Goal: Information Seeking & Learning: Learn about a topic

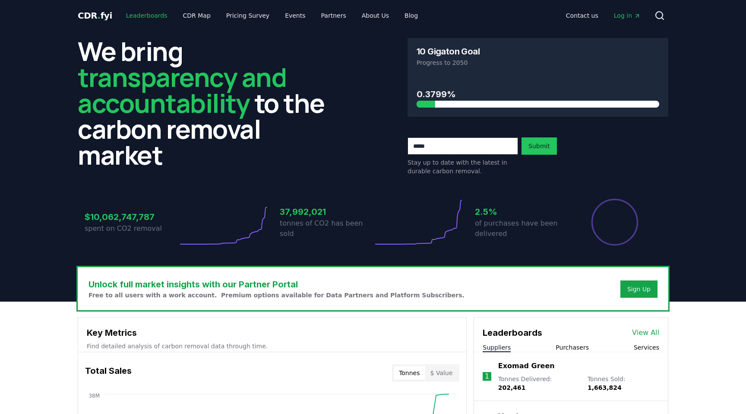
click at [141, 15] on link "Leaderboards" at bounding box center [146, 16] width 55 height 16
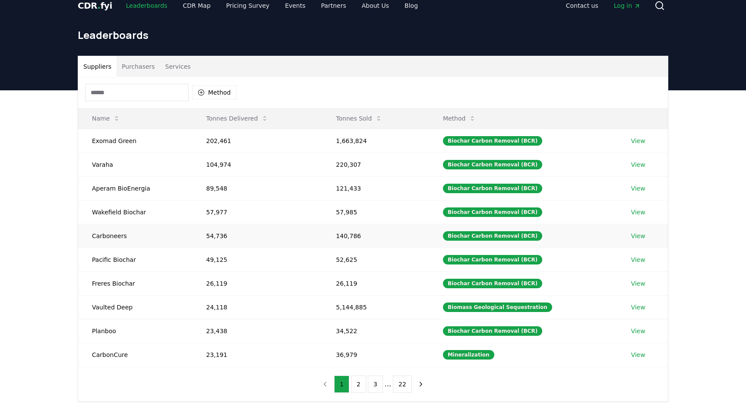
scroll to position [13, 0]
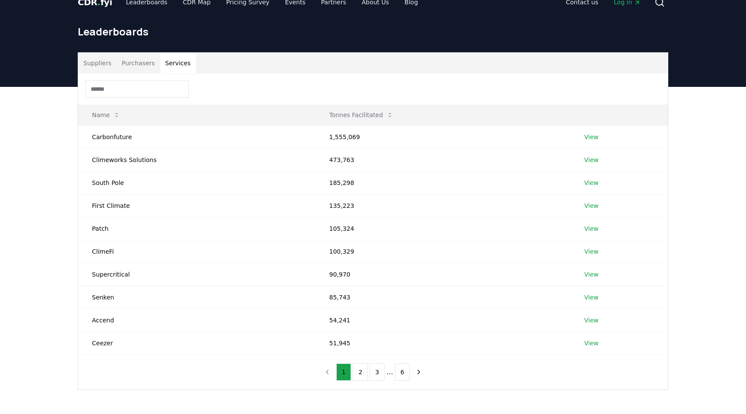
click at [170, 69] on button "Services" at bounding box center [178, 63] width 36 height 21
click at [362, 373] on button "2" at bounding box center [360, 371] width 15 height 17
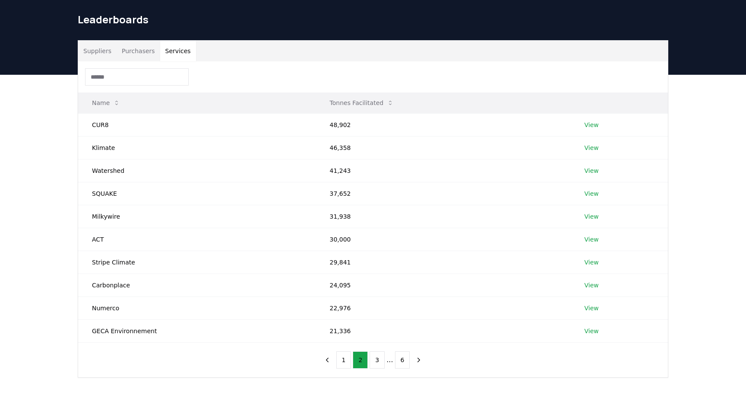
scroll to position [34, 0]
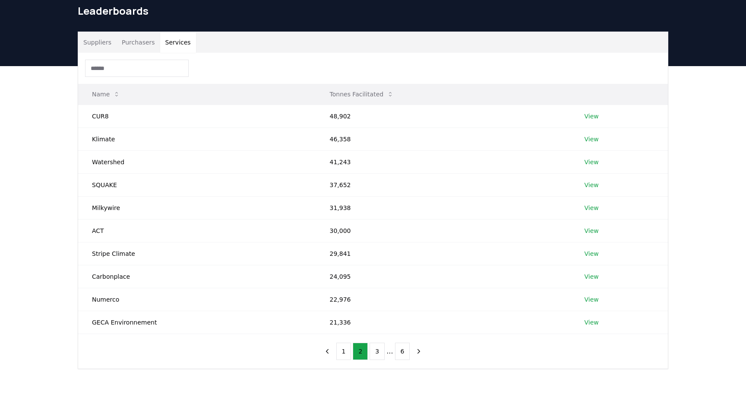
click at [394, 86] on th "Tonnes Facilitated" at bounding box center [443, 94] width 255 height 21
click at [345, 347] on button "1" at bounding box center [343, 350] width 15 height 17
click at [354, 350] on button "2" at bounding box center [360, 350] width 15 height 17
click at [376, 352] on button "3" at bounding box center [376, 350] width 15 height 17
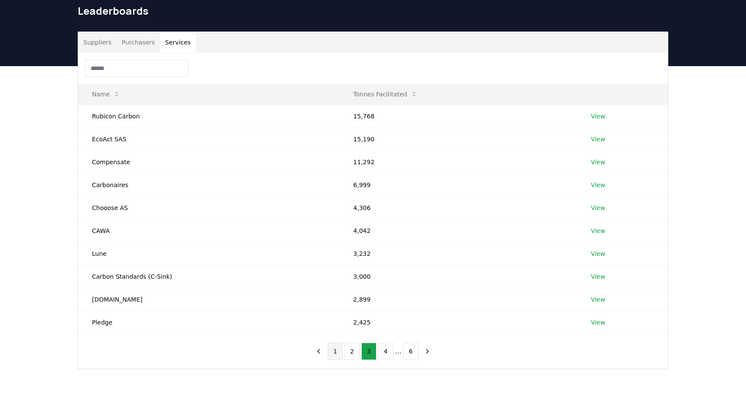
click at [339, 351] on button "1" at bounding box center [335, 350] width 15 height 17
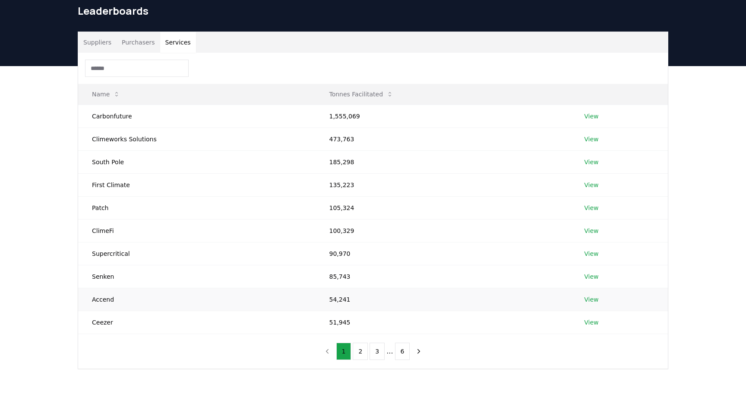
click at [107, 300] on td "Accend" at bounding box center [196, 298] width 237 height 23
copy td "Accend"
click at [440, 42] on div "Suppliers Purchasers Services" at bounding box center [373, 42] width 590 height 21
click at [355, 350] on button "2" at bounding box center [360, 350] width 15 height 17
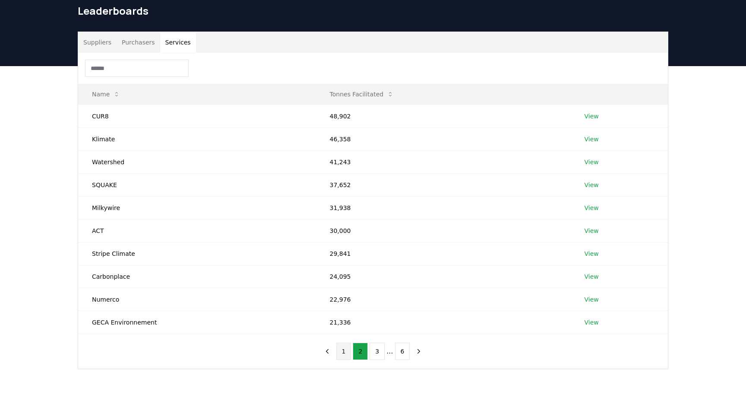
click at [348, 349] on button "1" at bounding box center [343, 350] width 15 height 17
click at [360, 350] on button "2" at bounding box center [360, 350] width 15 height 17
click at [378, 353] on button "3" at bounding box center [376, 350] width 15 height 17
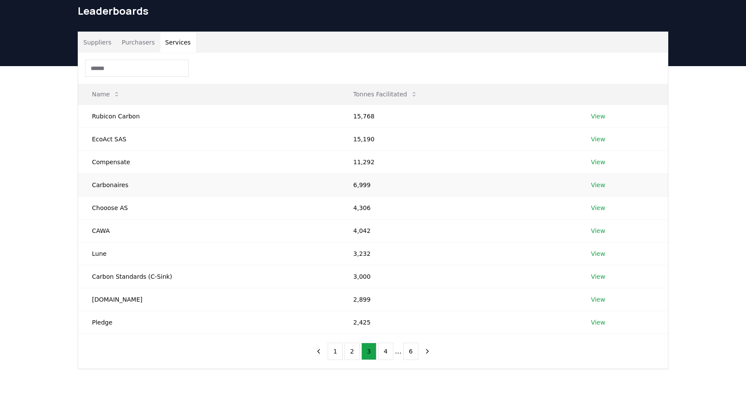
click at [95, 183] on td "Carbonaires" at bounding box center [208, 184] width 261 height 23
click at [336, 357] on button "1" at bounding box center [335, 350] width 15 height 17
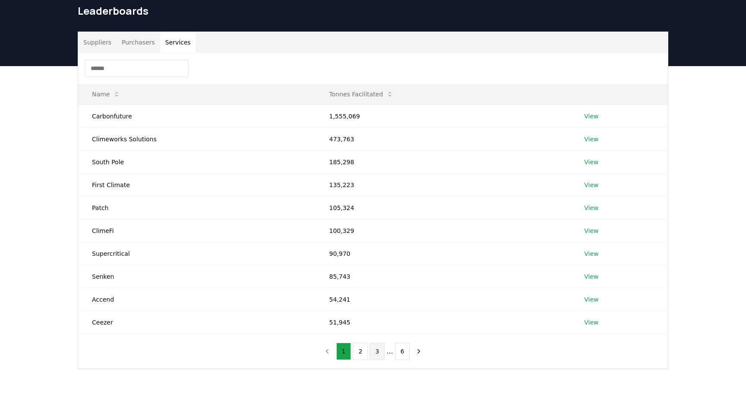
click at [376, 353] on button "3" at bounding box center [376, 350] width 15 height 17
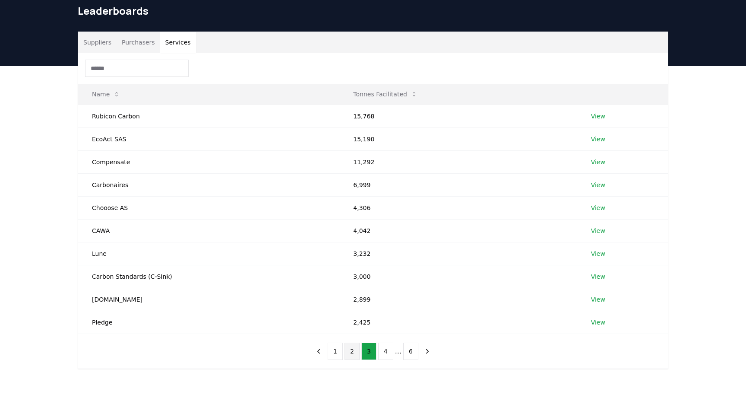
click at [352, 354] on button "2" at bounding box center [351, 350] width 15 height 17
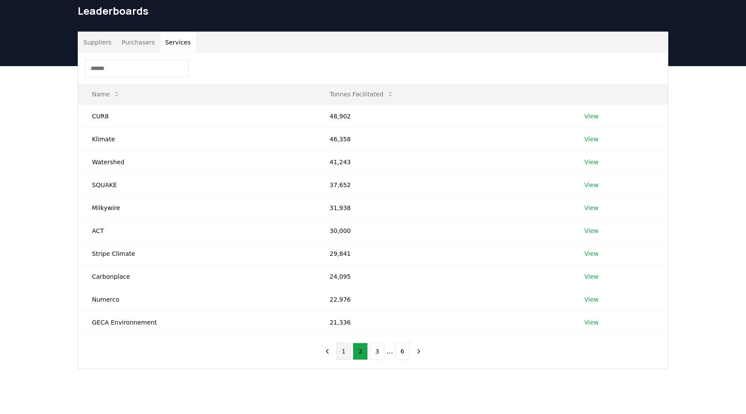
click at [341, 346] on button "1" at bounding box center [343, 350] width 15 height 17
click at [103, 44] on button "Suppliers" at bounding box center [97, 42] width 38 height 21
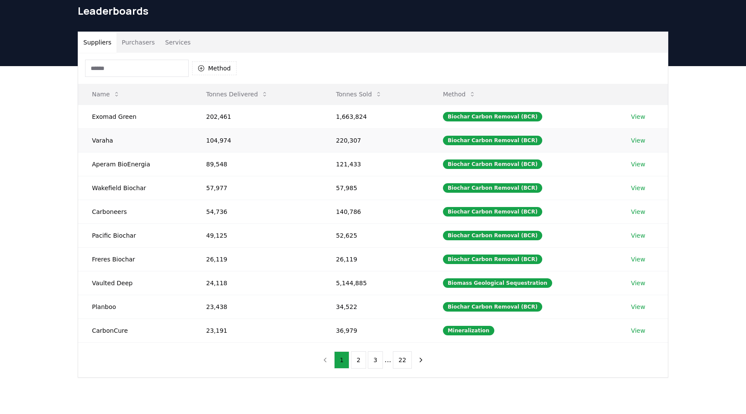
click at [631, 139] on link "View" at bounding box center [638, 140] width 14 height 9
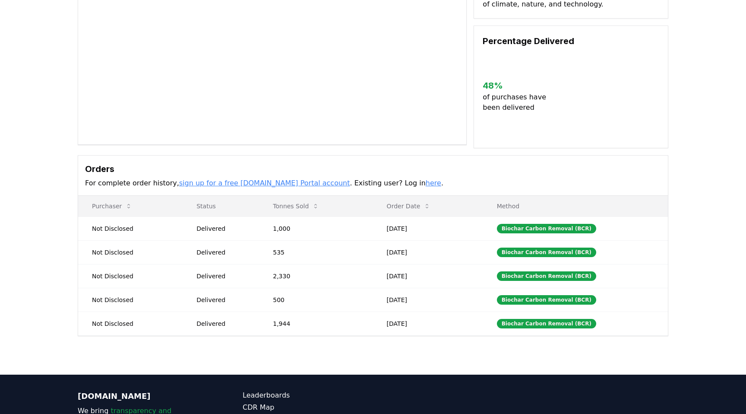
scroll to position [107, 0]
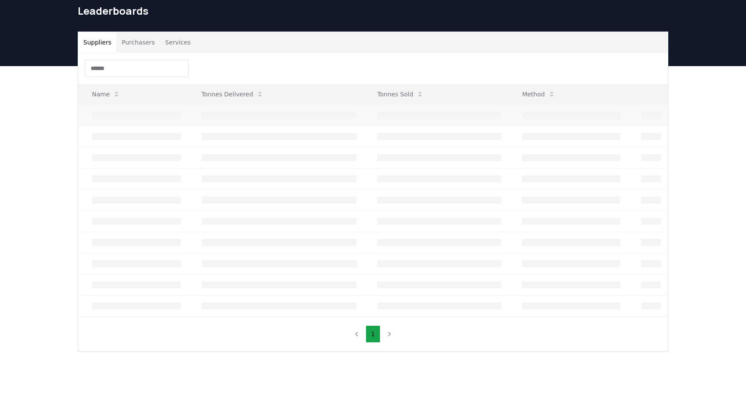
scroll to position [34, 0]
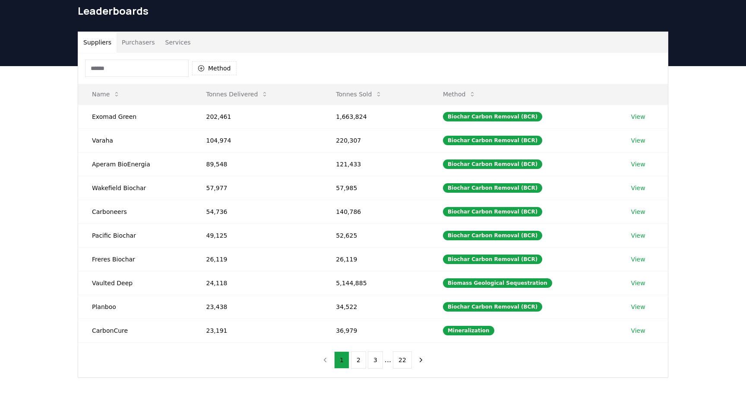
click at [181, 35] on button "Services" at bounding box center [178, 42] width 36 height 21
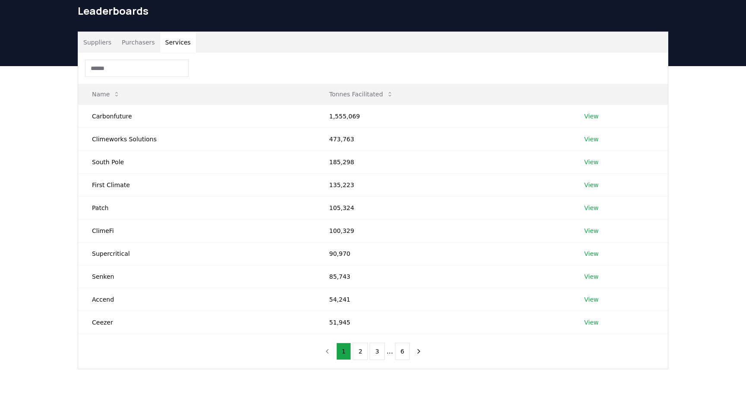
click at [362, 365] on div "1 2 3 ... 6" at bounding box center [373, 351] width 124 height 35
click at [377, 356] on button "3" at bounding box center [376, 350] width 15 height 17
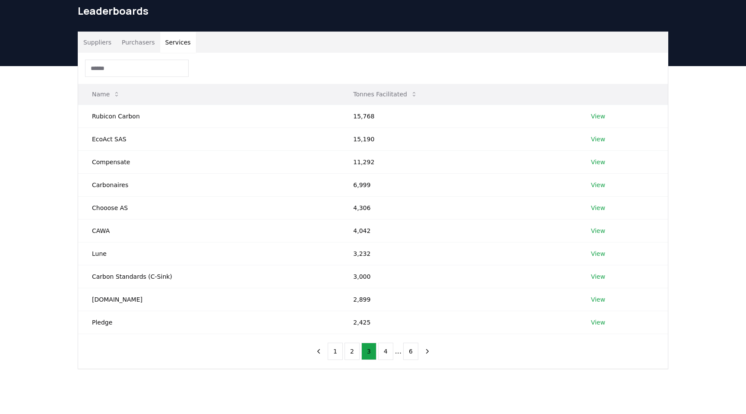
click at [197, 93] on th "Name" at bounding box center [208, 94] width 261 height 21
click at [109, 186] on td "Carbonaires" at bounding box center [208, 184] width 261 height 23
copy td "Carbonaires"
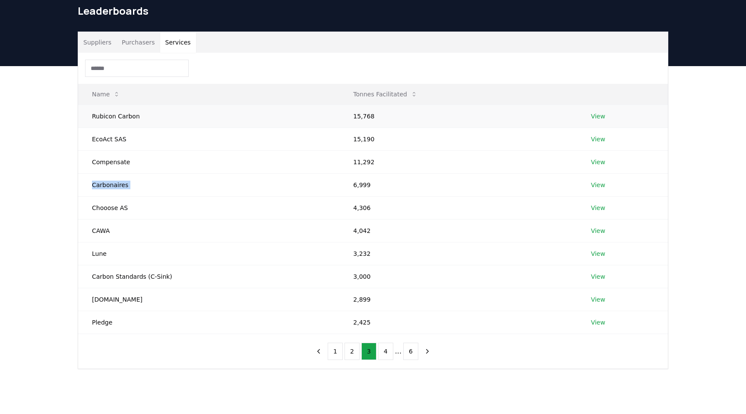
click at [445, 121] on td "15,768" at bounding box center [457, 115] width 237 height 23
click at [109, 213] on td "Chooose AS" at bounding box center [208, 207] width 261 height 23
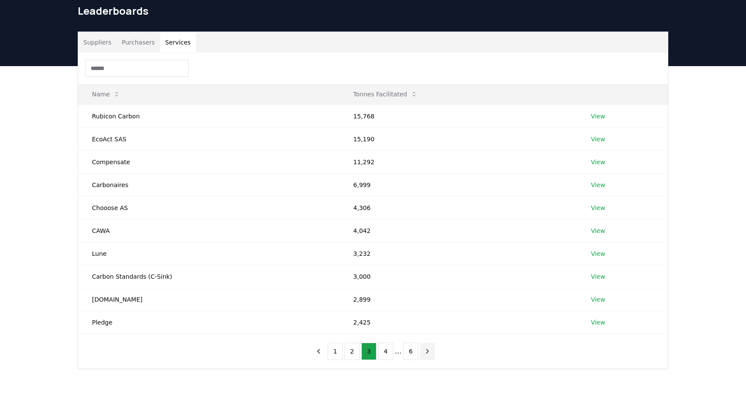
click at [433, 348] on button "next page" at bounding box center [427, 350] width 15 height 17
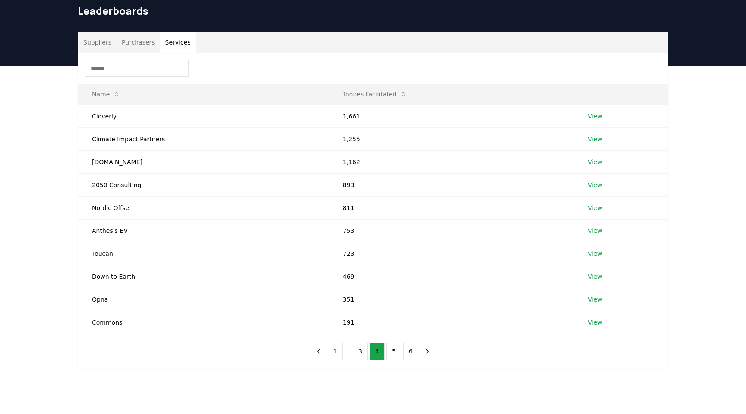
click at [417, 40] on div "Suppliers Purchasers Services" at bounding box center [373, 42] width 590 height 21
click at [415, 54] on div at bounding box center [373, 68] width 590 height 31
click at [397, 343] on button "5" at bounding box center [393, 350] width 15 height 17
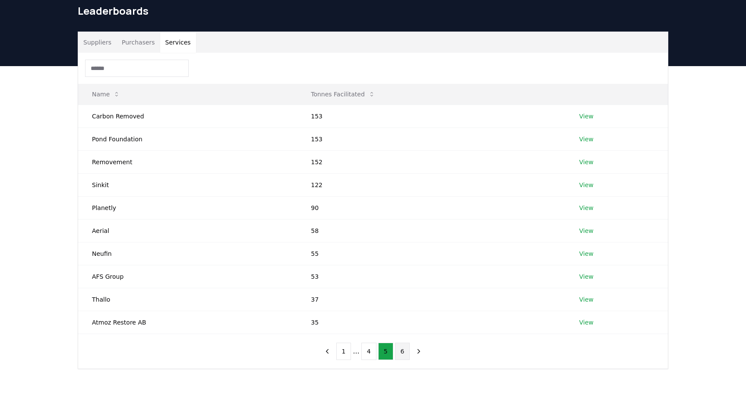
click at [404, 350] on button "6" at bounding box center [402, 350] width 15 height 17
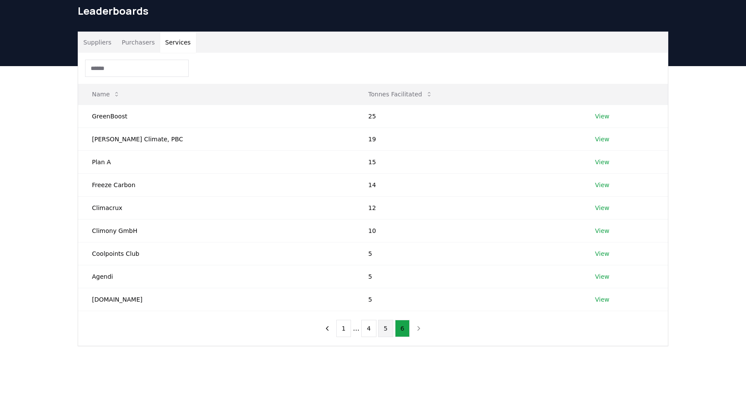
click at [385, 335] on button "5" at bounding box center [385, 327] width 15 height 17
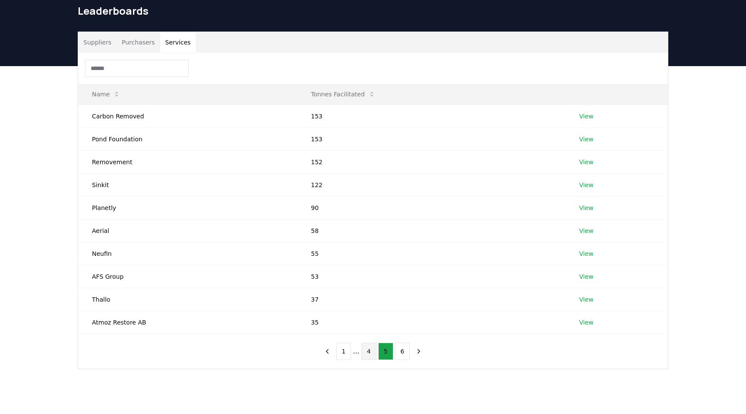
click at [369, 351] on button "4" at bounding box center [368, 350] width 15 height 17
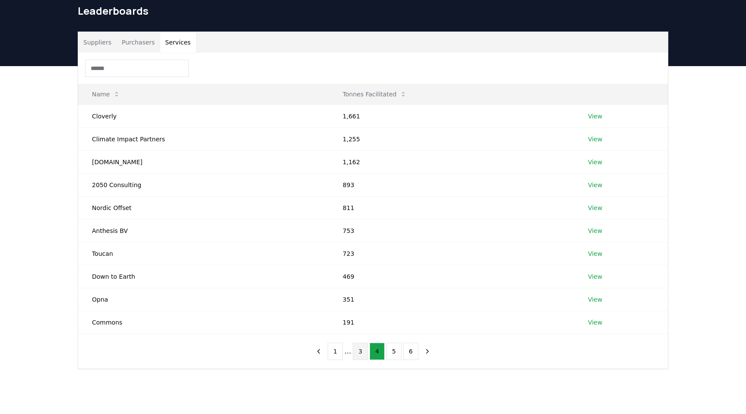
click at [362, 351] on button "3" at bounding box center [360, 350] width 15 height 17
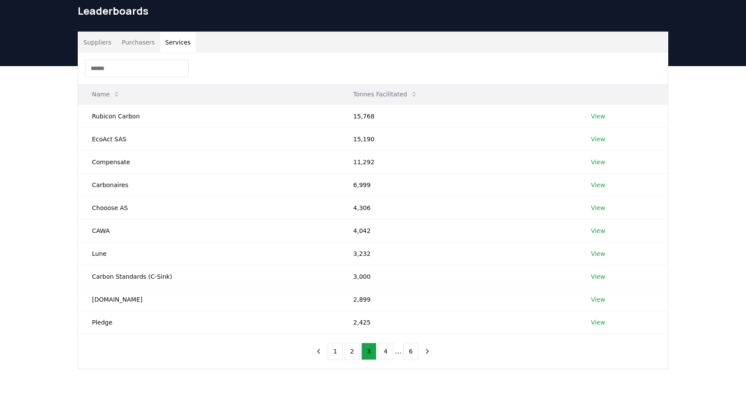
click at [301, 88] on th "Name" at bounding box center [208, 94] width 261 height 21
click at [347, 84] on th "Tonnes Facilitated" at bounding box center [457, 94] width 237 height 21
click at [425, 348] on icon "next page" at bounding box center [427, 351] width 8 height 8
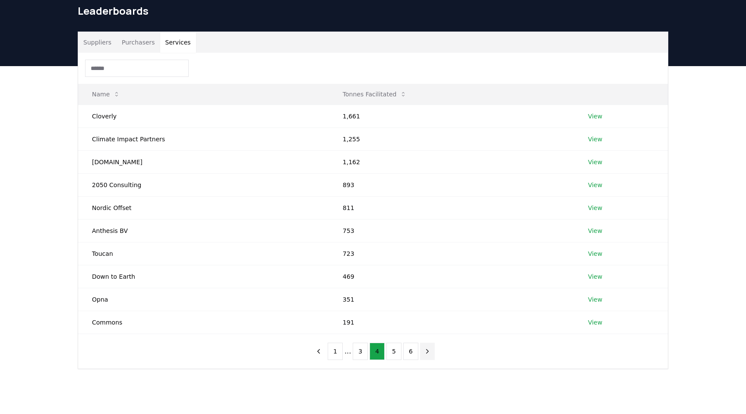
click at [425, 348] on icon "next page" at bounding box center [427, 351] width 8 height 8
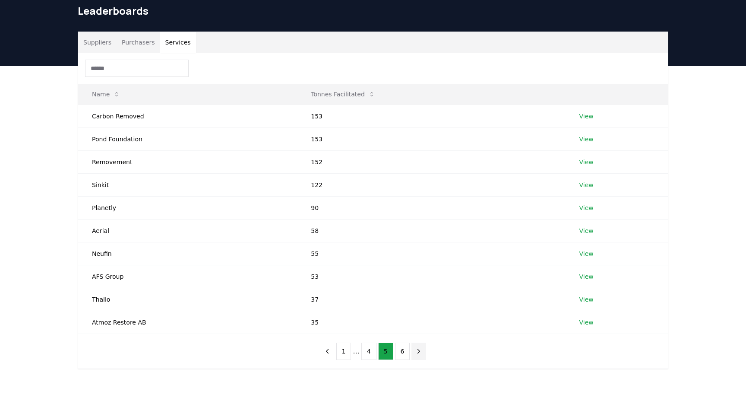
click at [425, 348] on button "next page" at bounding box center [418, 350] width 15 height 17
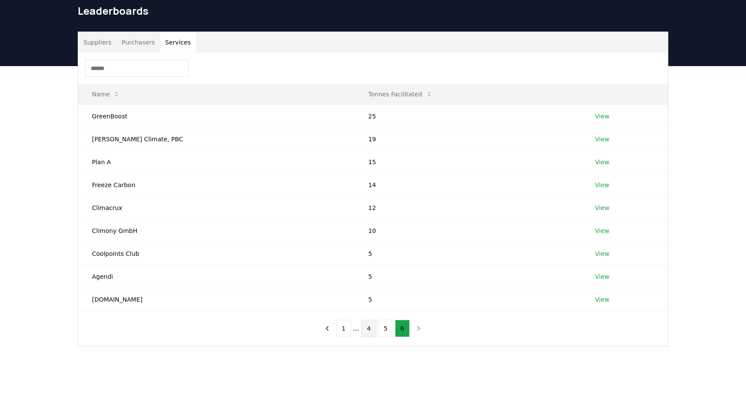
click at [369, 330] on button "4" at bounding box center [368, 327] width 15 height 17
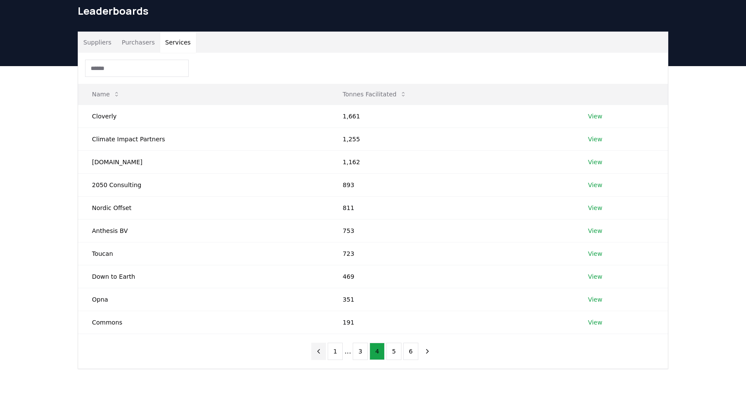
click at [317, 347] on icon "previous page" at bounding box center [319, 351] width 8 height 8
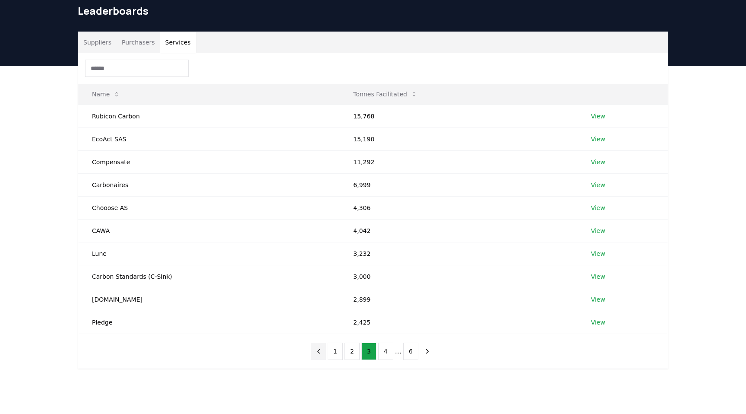
click at [317, 347] on icon "previous page" at bounding box center [319, 351] width 8 height 8
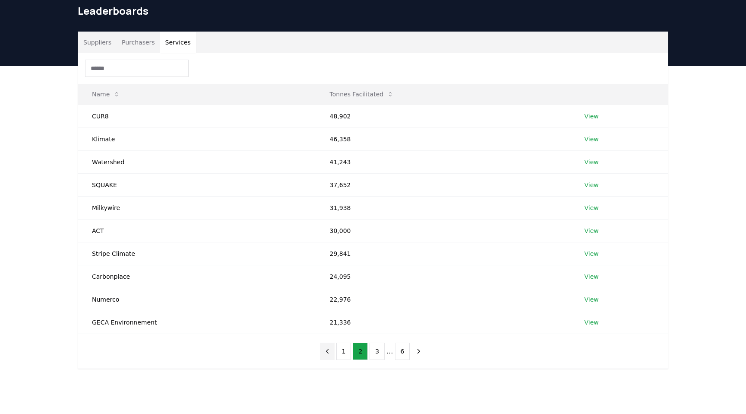
click at [328, 349] on icon "previous page" at bounding box center [327, 351] width 8 height 8
click at [328, 349] on nav "1 2 3 ... 6" at bounding box center [373, 350] width 107 height 17
click at [306, 346] on div "Name Tonnes Facilitated Carbonfuture 1,555,069 View Climeworks Solutions 473,76…" at bounding box center [373, 211] width 590 height 316
click at [326, 350] on nav "1 2 3 ... 6" at bounding box center [373, 350] width 107 height 17
click at [358, 345] on button "2" at bounding box center [360, 350] width 15 height 17
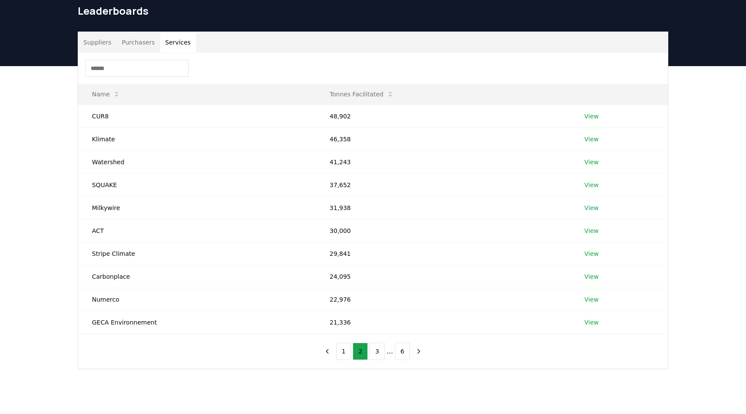
click at [278, 43] on div "Suppliers Purchasers Services" at bounding box center [373, 42] width 590 height 21
click at [386, 67] on div at bounding box center [373, 68] width 590 height 31
click at [416, 67] on div at bounding box center [373, 68] width 590 height 31
click at [415, 353] on icon "next page" at bounding box center [419, 351] width 8 height 8
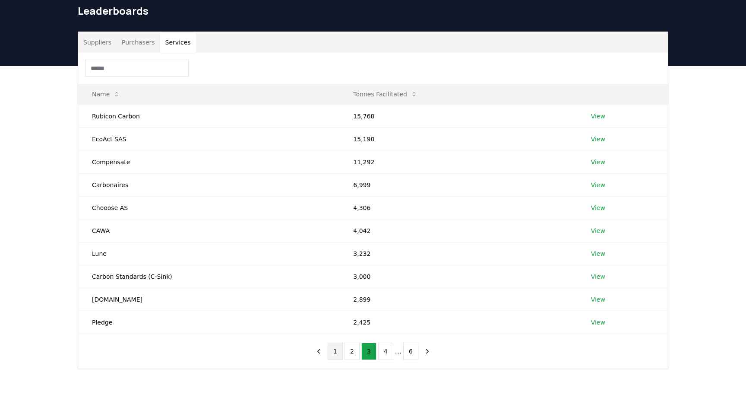
click at [332, 352] on button "1" at bounding box center [335, 350] width 15 height 17
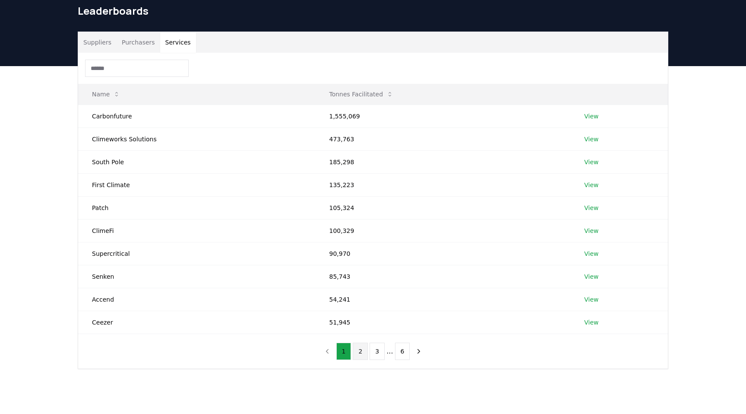
click at [354, 352] on button "2" at bounding box center [360, 350] width 15 height 17
click at [344, 355] on button "1" at bounding box center [343, 350] width 15 height 17
click at [358, 349] on button "2" at bounding box center [360, 350] width 15 height 17
click at [371, 348] on button "3" at bounding box center [376, 350] width 15 height 17
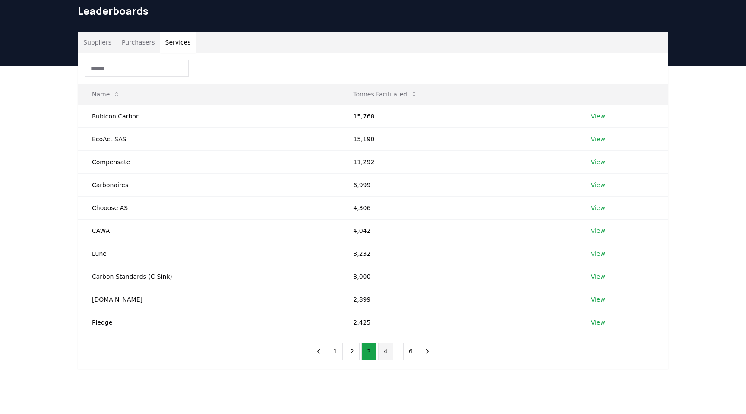
click at [387, 358] on button "4" at bounding box center [385, 350] width 15 height 17
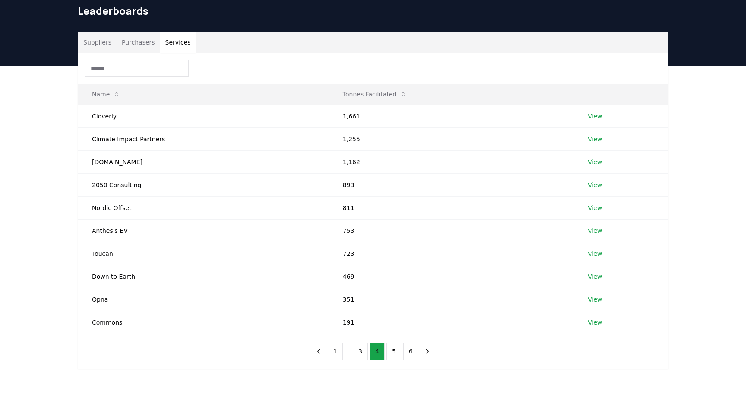
click at [387, 358] on button "5" at bounding box center [393, 350] width 15 height 17
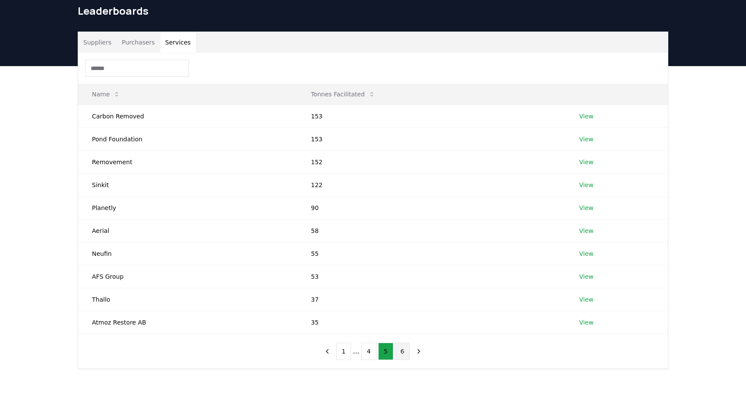
click at [402, 351] on button "6" at bounding box center [402, 350] width 15 height 17
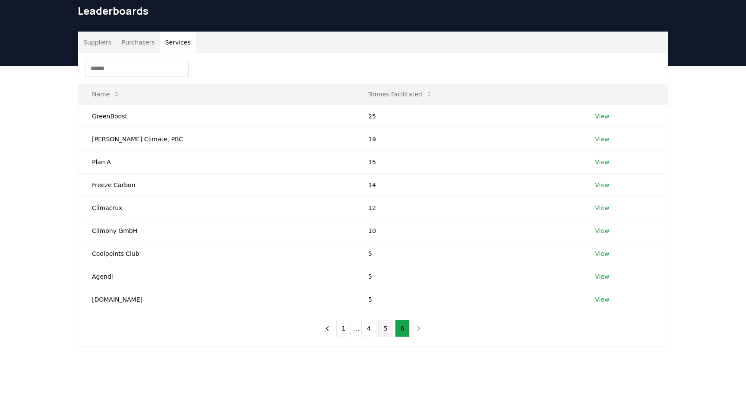
click at [385, 333] on button "5" at bounding box center [385, 327] width 15 height 17
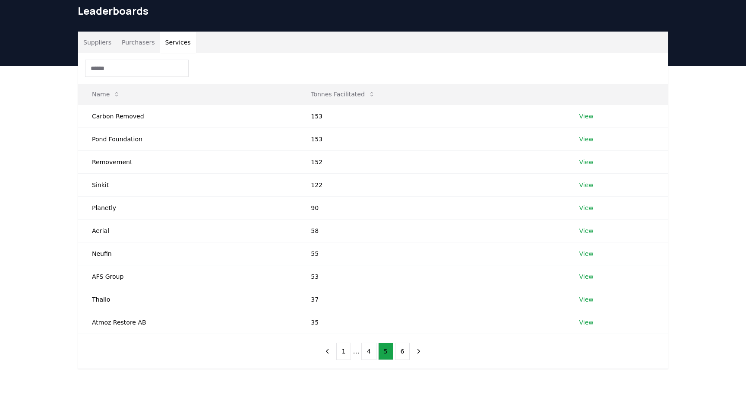
click at [376, 341] on div "1 ... 4 5 6" at bounding box center [373, 351] width 124 height 35
click at [372, 344] on button "4" at bounding box center [368, 350] width 15 height 17
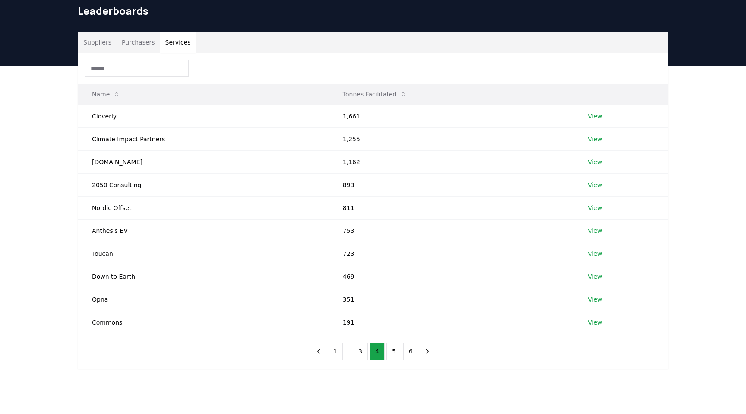
click at [414, 88] on th "Tonnes Facilitated" at bounding box center [451, 94] width 245 height 21
click at [596, 230] on link "View" at bounding box center [595, 230] width 14 height 9
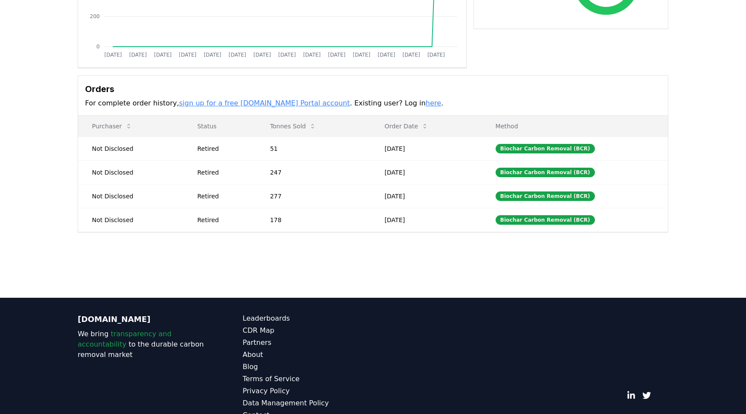
scroll to position [204, 0]
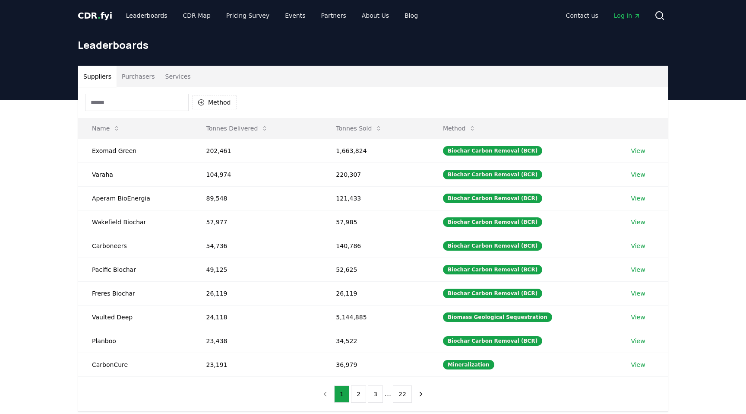
scroll to position [34, 0]
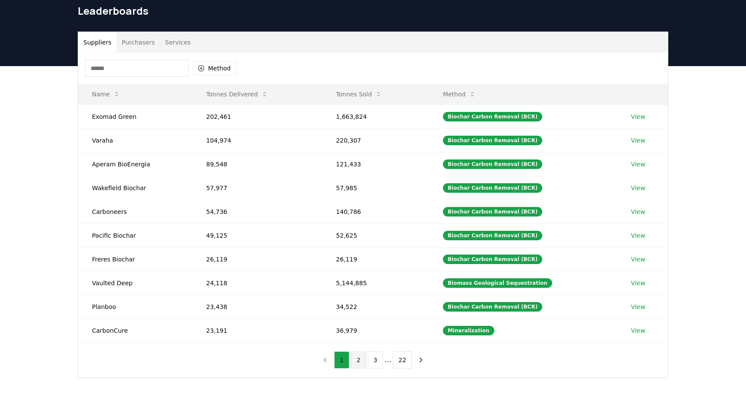
click at [356, 358] on button "2" at bounding box center [358, 359] width 15 height 17
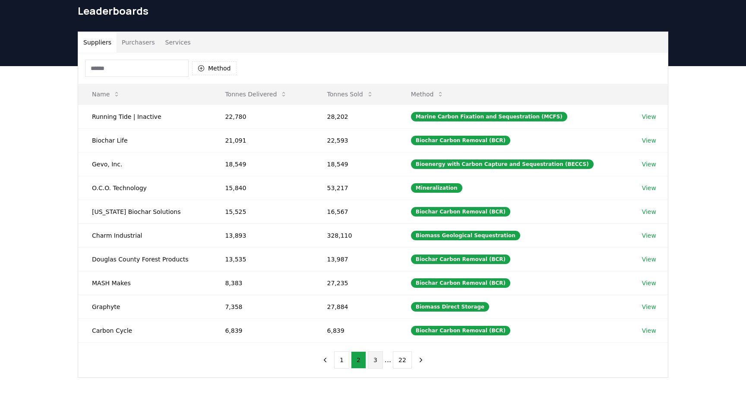
click at [376, 358] on button "3" at bounding box center [375, 359] width 15 height 17
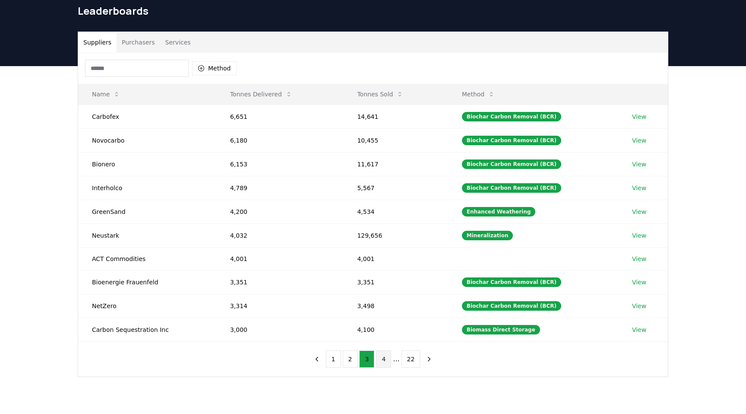
click at [385, 355] on button "4" at bounding box center [383, 358] width 15 height 17
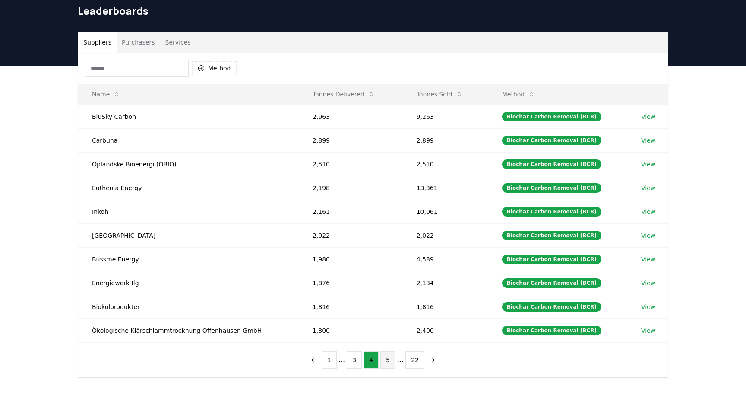
click at [386, 354] on button "5" at bounding box center [387, 359] width 15 height 17
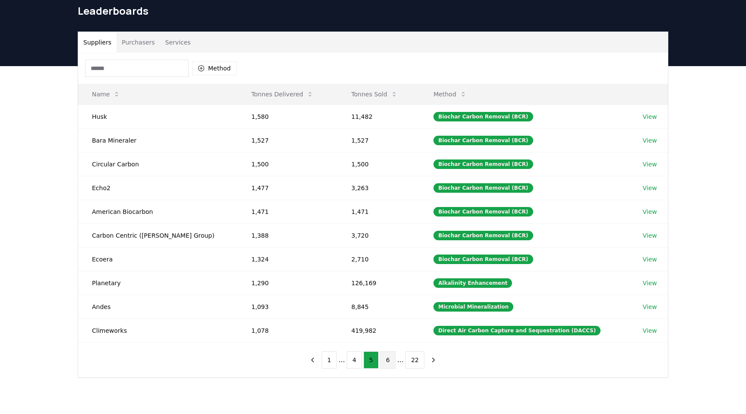
click at [385, 359] on button "6" at bounding box center [387, 359] width 15 height 17
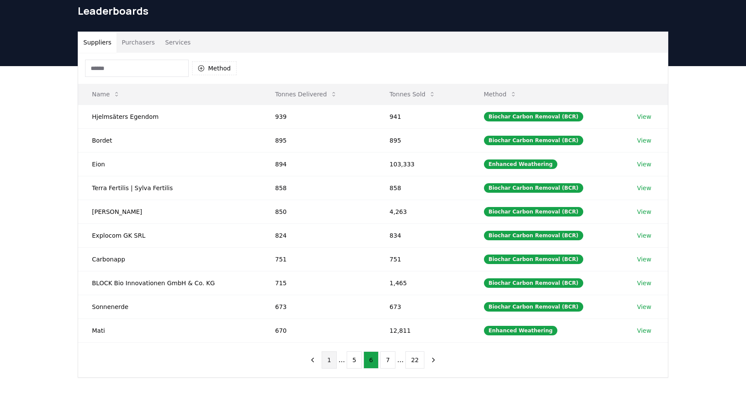
click at [334, 359] on button "1" at bounding box center [329, 359] width 15 height 17
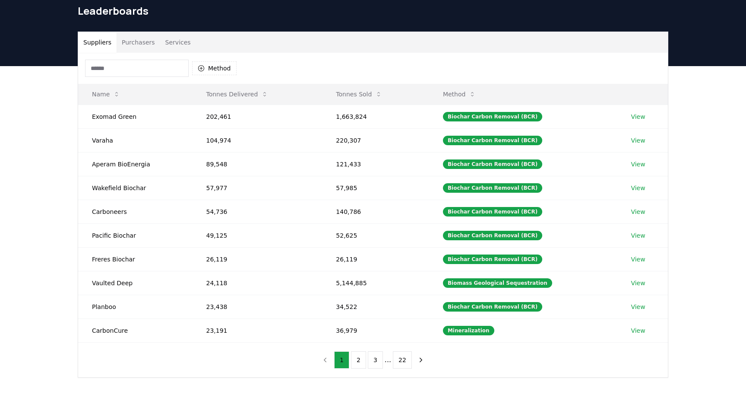
click at [173, 52] on button "Services" at bounding box center [178, 42] width 36 height 21
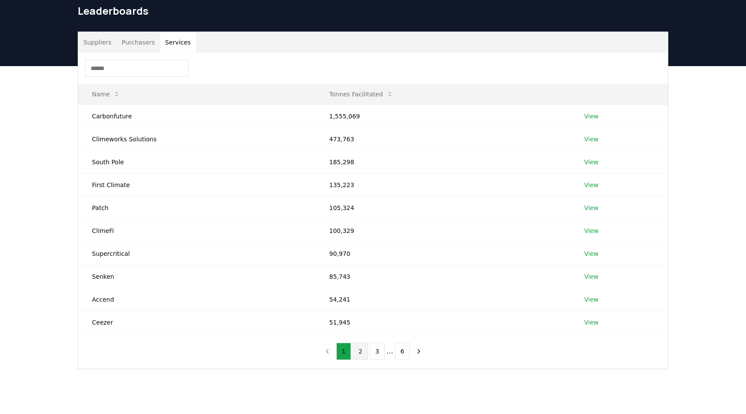
click at [355, 350] on button "2" at bounding box center [360, 350] width 15 height 17
click at [373, 348] on button "3" at bounding box center [376, 350] width 15 height 17
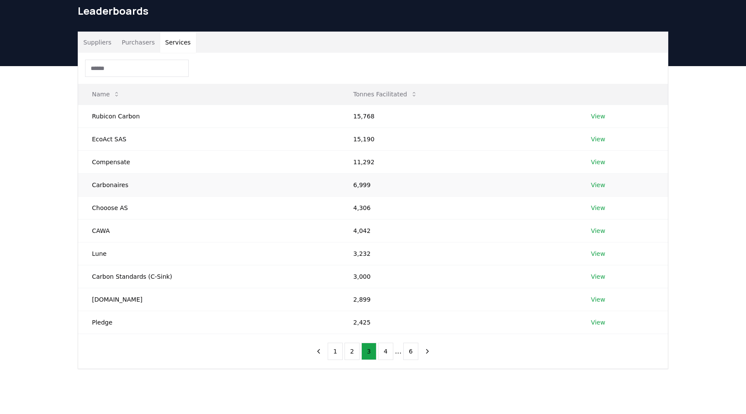
click at [109, 185] on td "Carbonaires" at bounding box center [208, 184] width 261 height 23
copy td "Carbonaires"
